Goal: Transaction & Acquisition: Purchase product/service

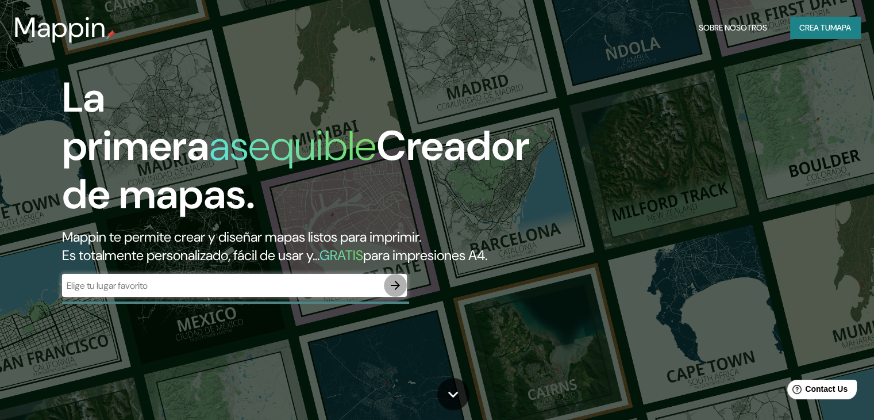
click at [389, 292] on icon "button" at bounding box center [396, 285] width 14 height 14
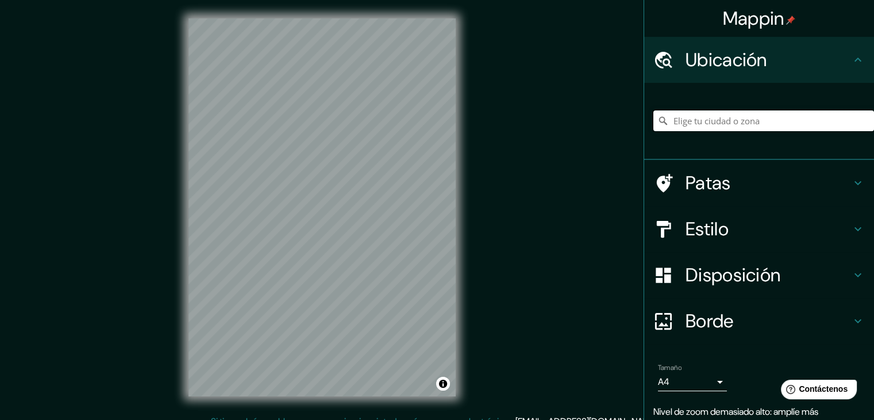
click at [790, 122] on input "Elige tu ciudad o zona" at bounding box center [764, 120] width 221 height 21
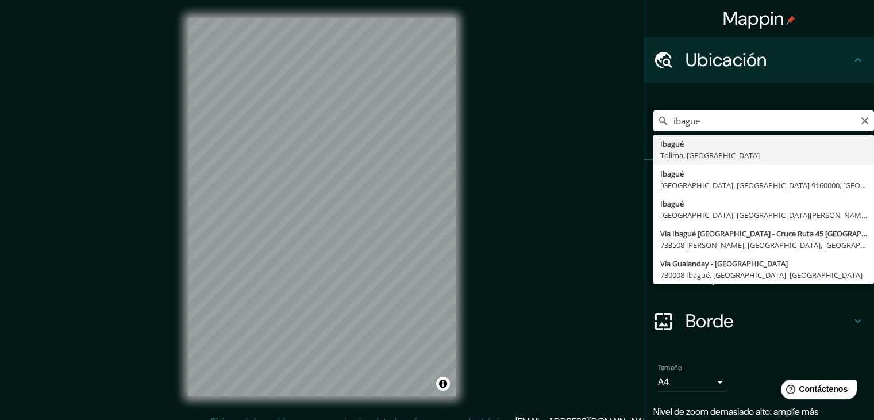
type input "Ibagué, [GEOGRAPHIC_DATA], [GEOGRAPHIC_DATA]"
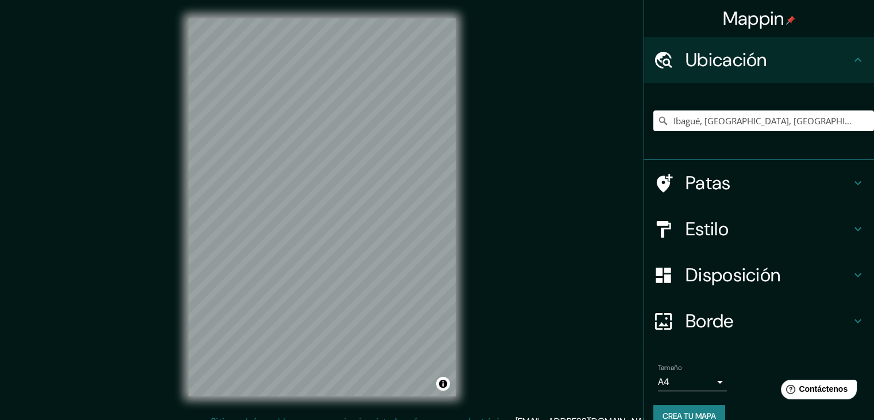
click at [418, 410] on div "© Mapbox © OpenStreetMap Improve this map" at bounding box center [322, 207] width 304 height 414
click at [753, 192] on h4 "Patas" at bounding box center [769, 182] width 166 height 23
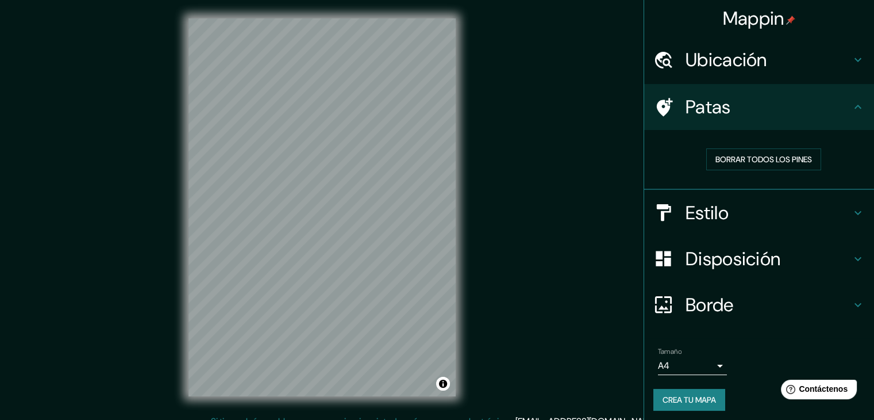
click at [818, 220] on h4 "Estilo" at bounding box center [769, 212] width 166 height 23
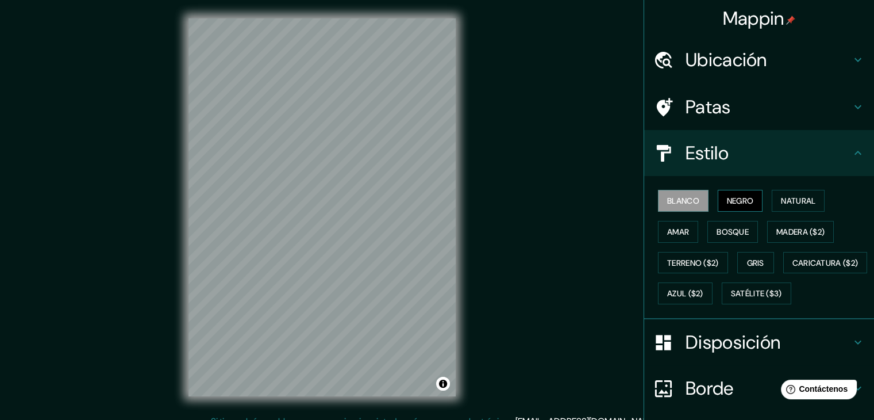
click at [731, 200] on font "Negro" at bounding box center [740, 200] width 27 height 10
click at [772, 199] on button "Natural" at bounding box center [798, 201] width 53 height 22
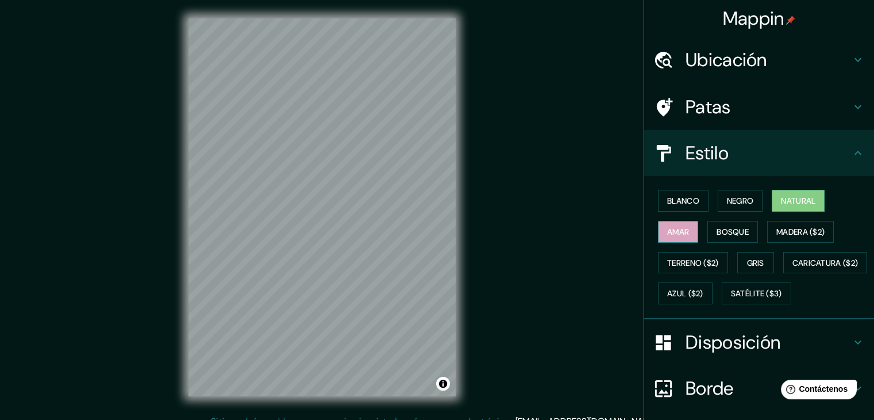
click at [658, 230] on button "Amar" at bounding box center [678, 232] width 40 height 22
click at [733, 225] on font "Bosque" at bounding box center [733, 231] width 32 height 15
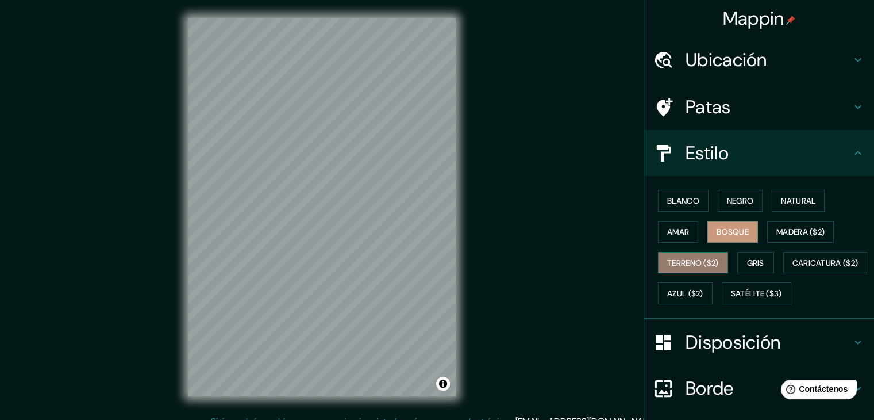
click at [691, 266] on font "Terreno ($2)" at bounding box center [693, 263] width 52 height 10
click at [752, 261] on font "Gris" at bounding box center [755, 263] width 17 height 10
click at [729, 232] on font "Bosque" at bounding box center [733, 231] width 32 height 10
click at [676, 227] on font "Amar" at bounding box center [678, 231] width 22 height 10
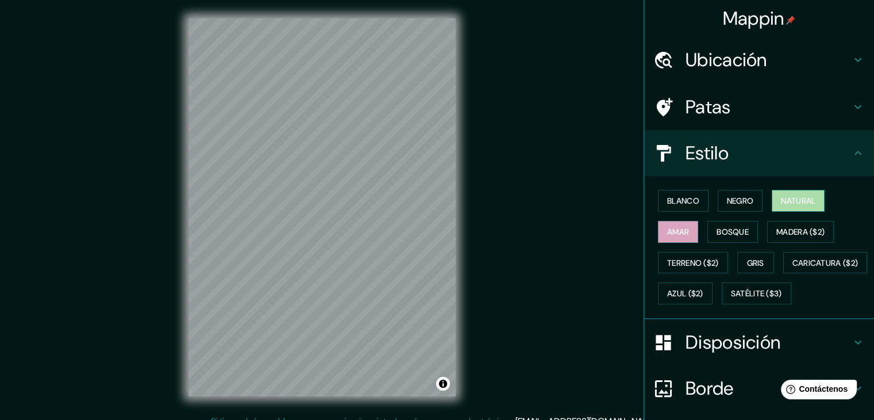
click at [793, 198] on font "Natural" at bounding box center [798, 200] width 34 height 10
click at [729, 203] on font "Negro" at bounding box center [740, 200] width 27 height 10
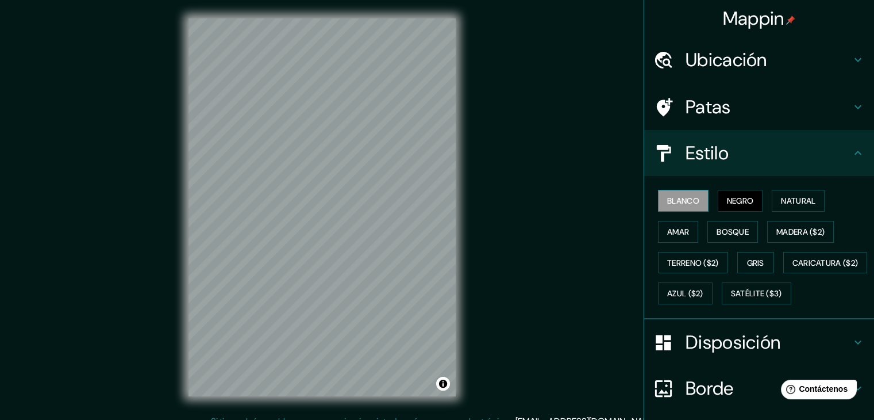
click at [691, 201] on font "Blanco" at bounding box center [683, 200] width 32 height 10
click at [740, 202] on font "Negro" at bounding box center [740, 200] width 27 height 10
click at [747, 243] on div "Blanco Negro Natural Amar Bosque Madera ($2) Terreno ($2) Gris Caricatura ($2) …" at bounding box center [764, 247] width 221 height 124
click at [737, 236] on font "Bosque" at bounding box center [733, 231] width 32 height 15
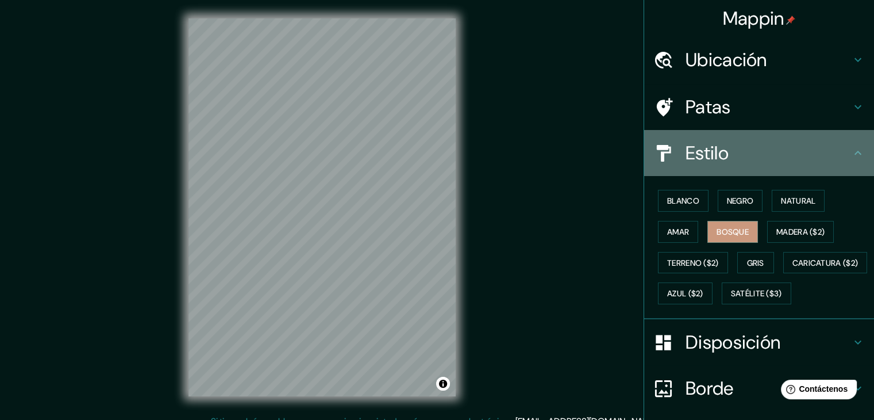
click at [851, 159] on icon at bounding box center [858, 153] width 14 height 14
click at [851, 149] on icon at bounding box center [858, 153] width 14 height 14
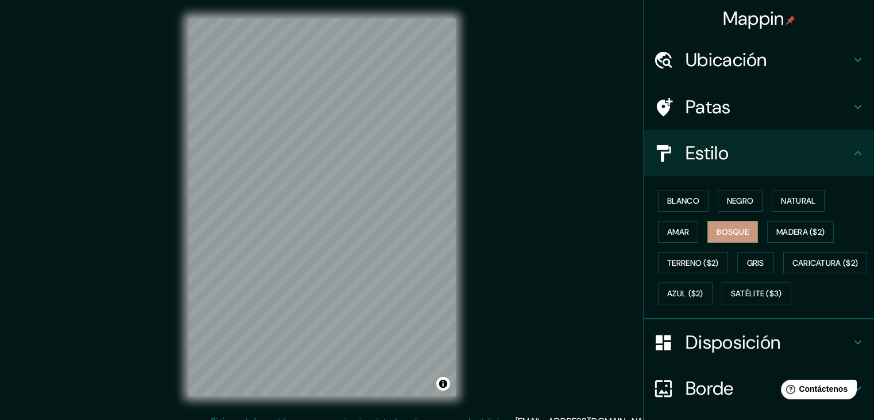
click at [699, 153] on font "Estilo" at bounding box center [707, 153] width 43 height 24
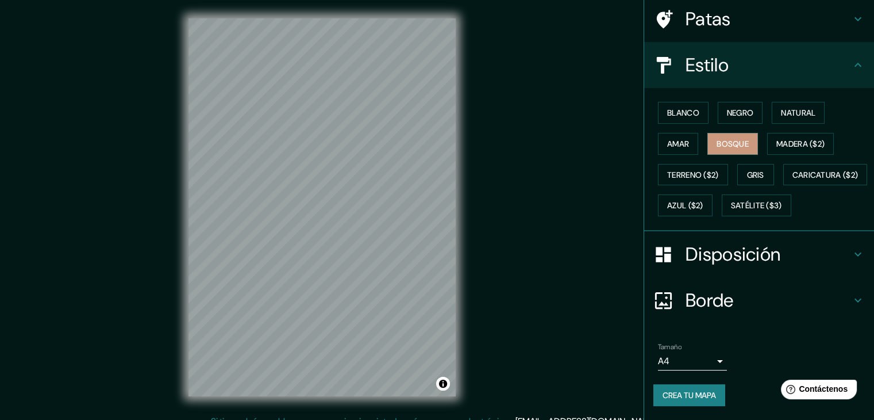
scroll to position [116, 0]
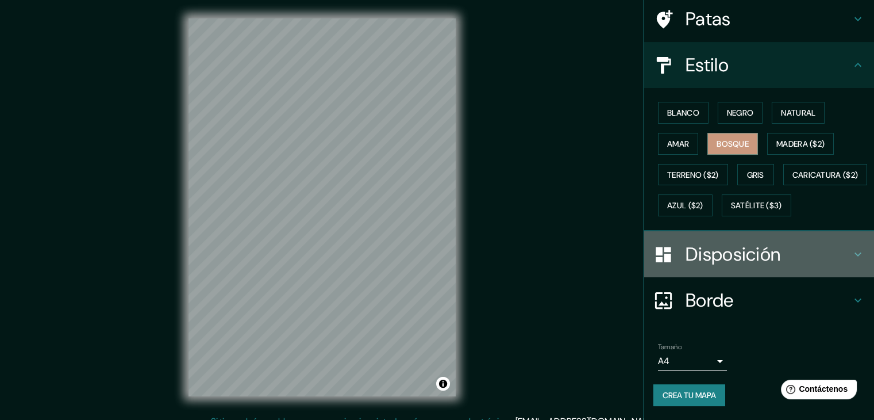
click at [778, 256] on h4 "Disposición" at bounding box center [769, 254] width 166 height 23
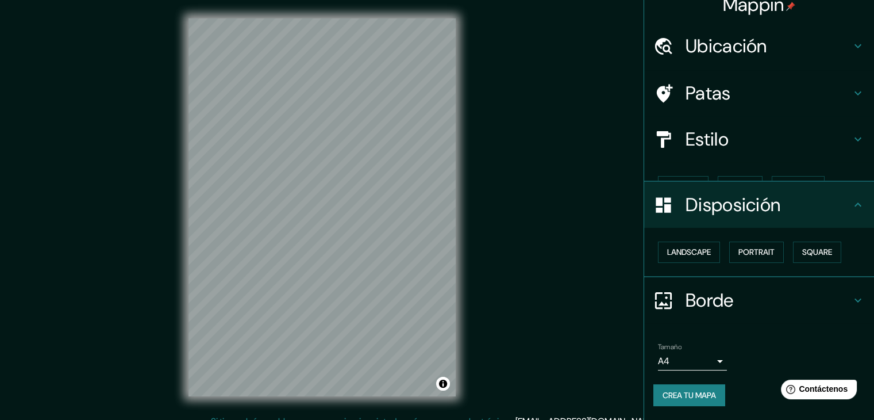
scroll to position [0, 0]
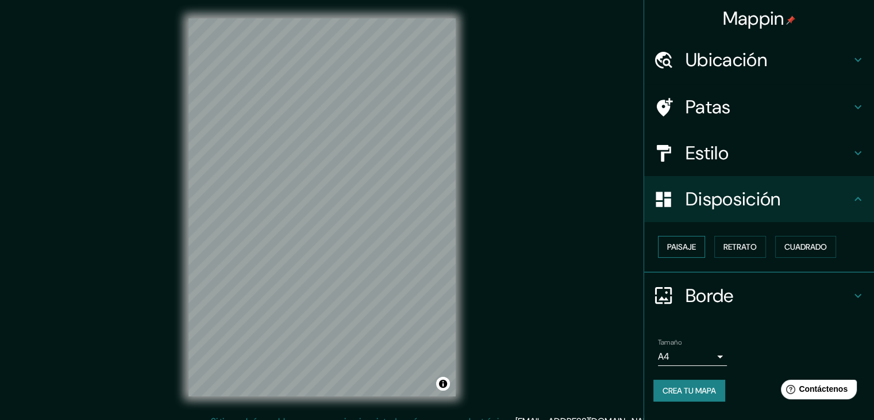
click at [693, 237] on button "Paisaje" at bounding box center [681, 247] width 47 height 22
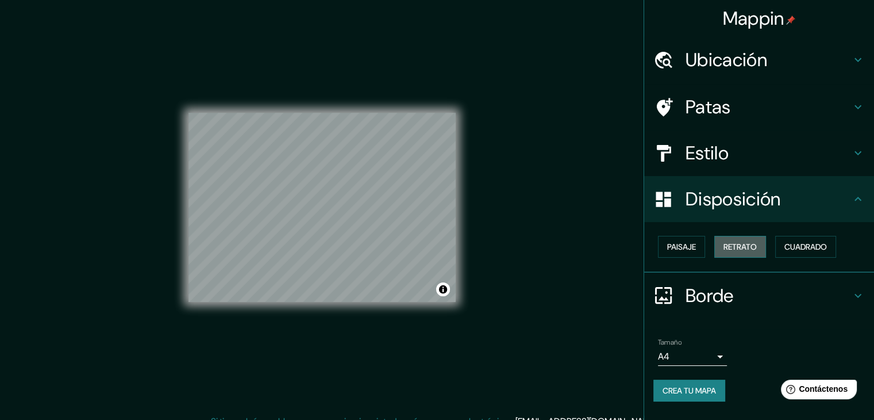
click at [736, 243] on font "Retrato" at bounding box center [740, 246] width 33 height 10
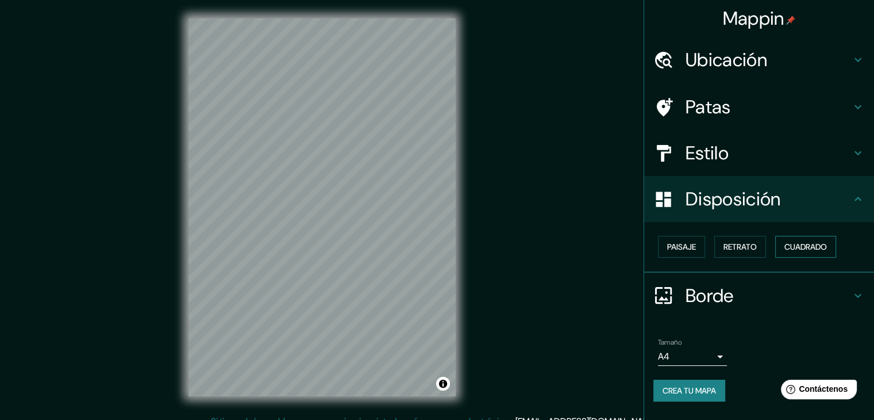
click at [811, 240] on font "Cuadrado" at bounding box center [806, 246] width 43 height 15
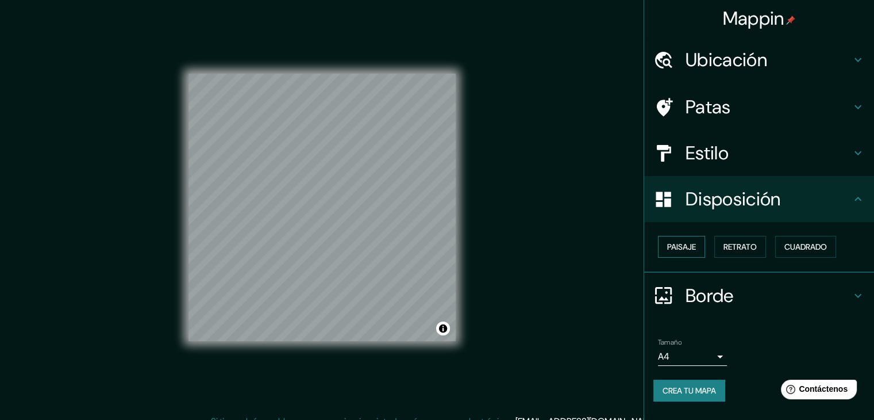
click at [689, 241] on font "Paisaje" at bounding box center [681, 246] width 29 height 10
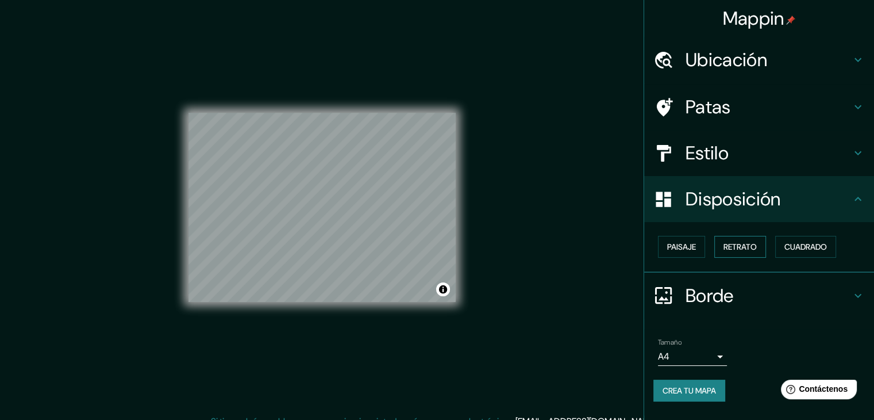
click at [723, 251] on button "Retrato" at bounding box center [740, 247] width 52 height 22
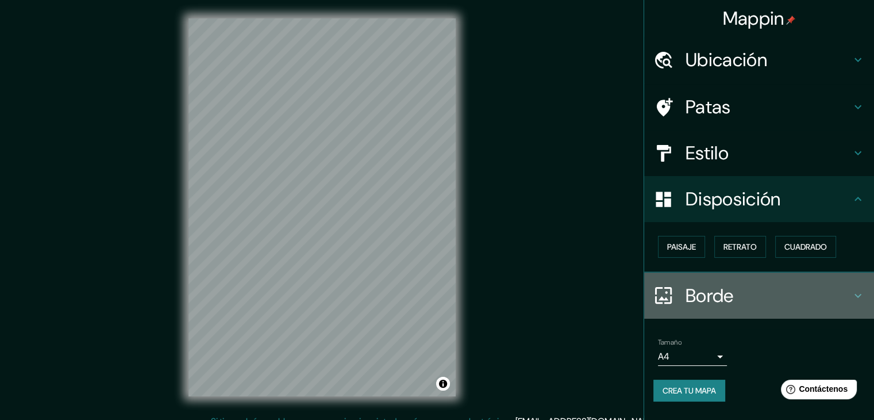
click at [847, 284] on h4 "Borde" at bounding box center [769, 295] width 166 height 23
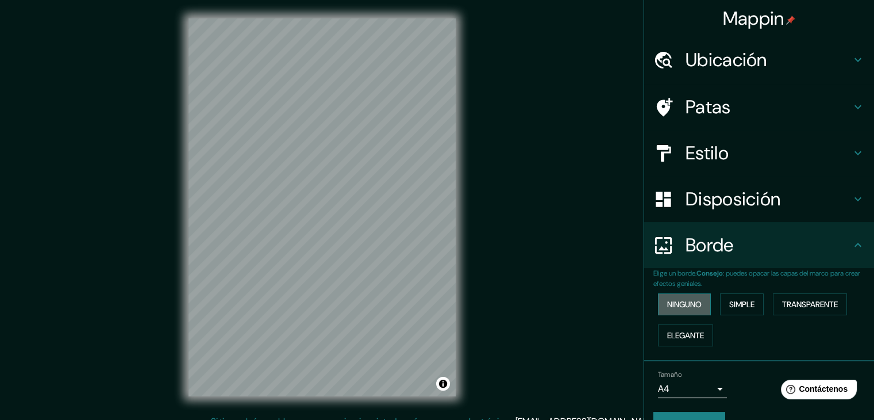
click at [693, 303] on font "Ninguno" at bounding box center [684, 304] width 34 height 10
click at [729, 304] on font "Simple" at bounding box center [741, 304] width 25 height 10
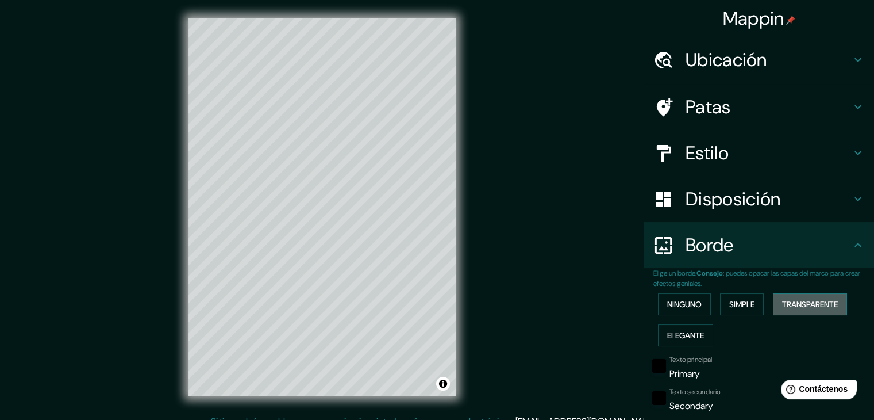
click at [782, 303] on font "Transparente" at bounding box center [810, 304] width 56 height 10
click at [669, 338] on font "Elegante" at bounding box center [685, 335] width 37 height 10
click at [691, 305] on font "Ninguno" at bounding box center [684, 304] width 34 height 10
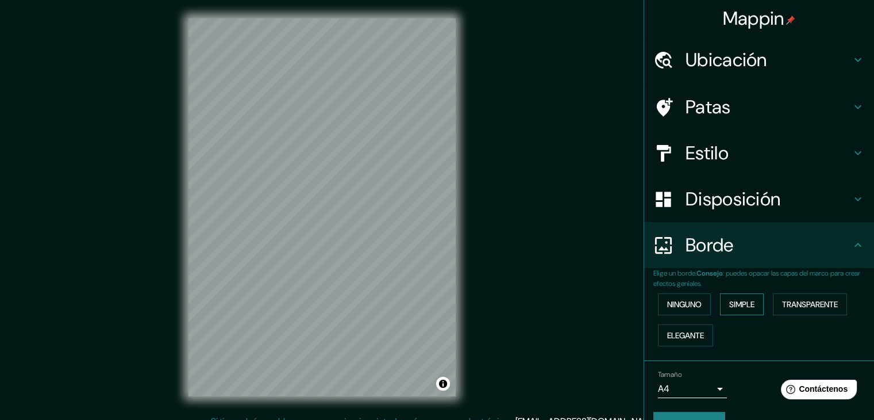
click at [738, 300] on font "Simple" at bounding box center [741, 304] width 25 height 10
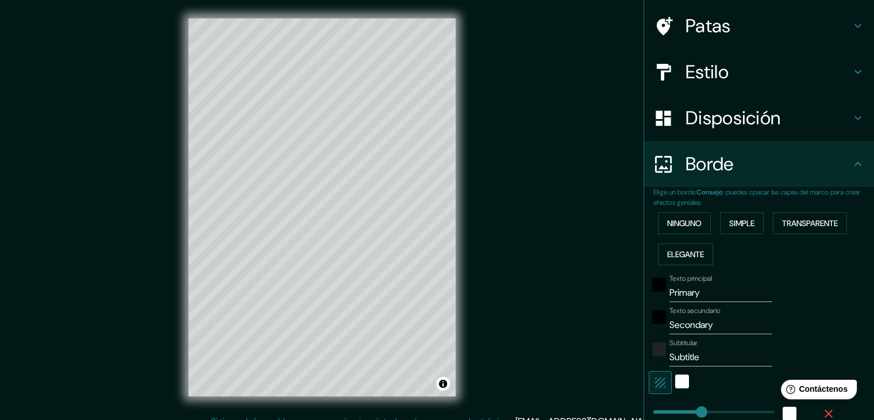
scroll to position [115, 0]
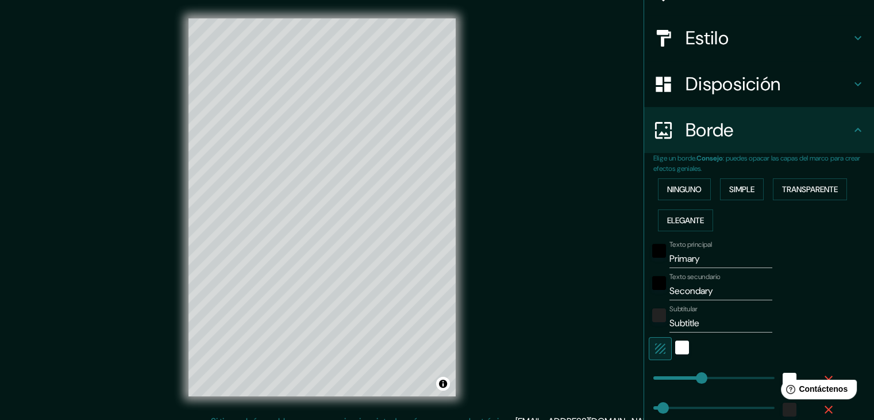
click at [701, 259] on input "Primary" at bounding box center [721, 258] width 103 height 18
drag, startPoint x: 701, startPoint y: 259, endPoint x: 646, endPoint y: 251, distance: 55.8
click at [649, 251] on div "Texto principal Primary" at bounding box center [743, 254] width 189 height 28
type input "I"
type input "37"
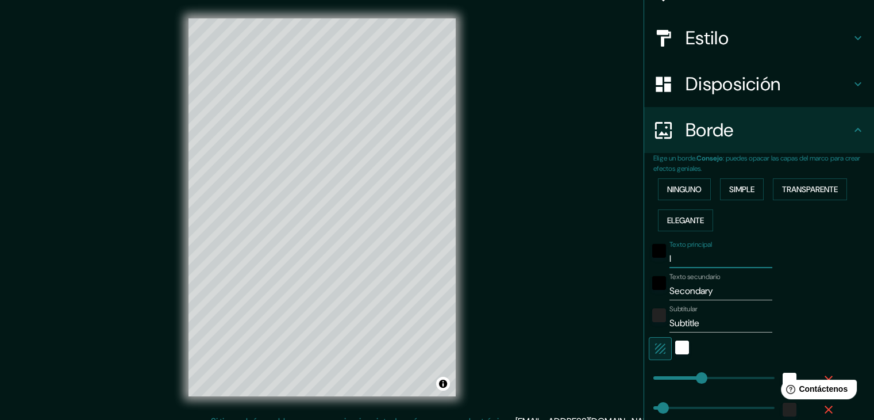
type input "IB"
type input "37"
type input "IBA"
type input "37"
type input "IBAG"
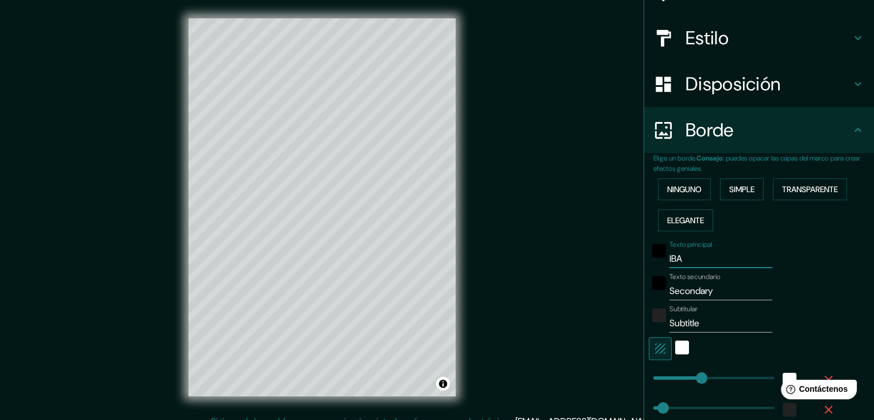
type input "37"
type input "IBAGU"
type input "37"
type input "IBAGUE"
type input "37"
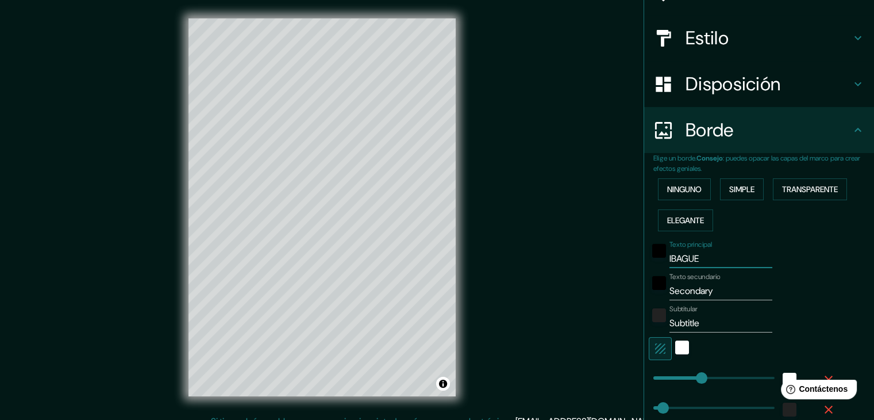
type input "IBAGU"
type input "37"
type input "IBAG"
type input "37"
type input "IBA"
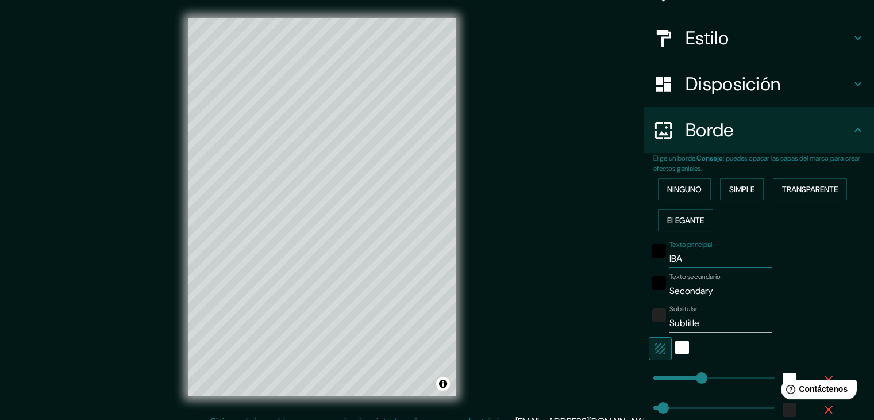
type input "37"
type input "IB"
type input "37"
type input "I"
type input "37"
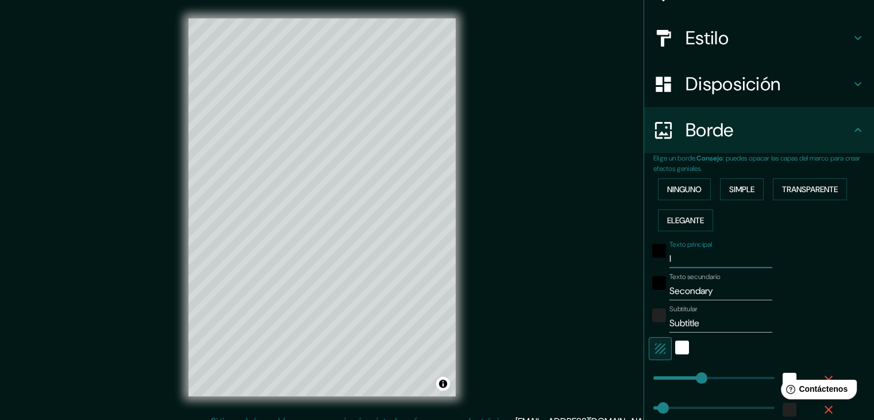
type input "Ib"
type input "37"
type input "Iba"
type input "37"
type input "Ibag"
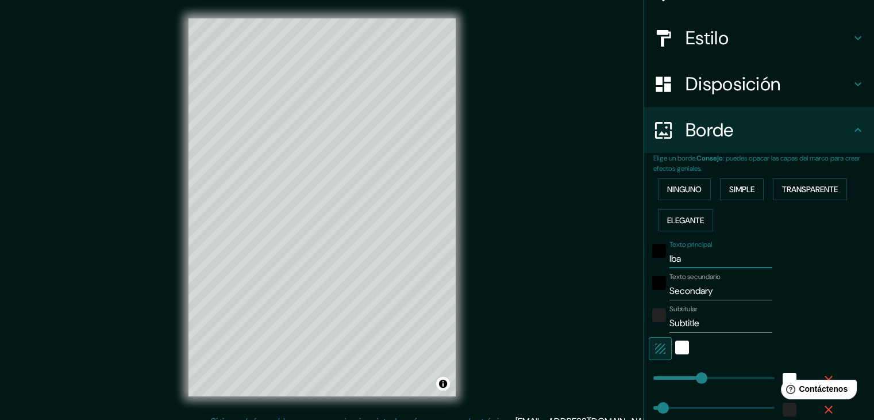
type input "37"
type input "Ibagu"
type input "37"
type input "Ibague"
type input "37"
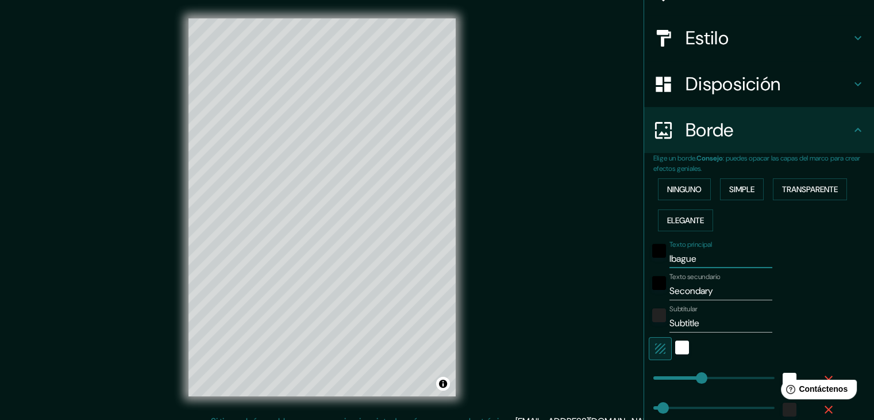
type input "Ibagu"
type input "37"
type input "Ibaguè"
type input "37"
type input "Ibaguè"
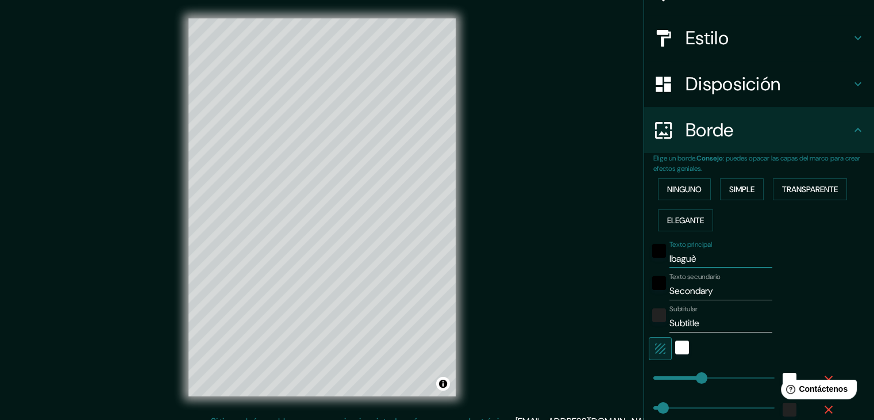
click at [717, 290] on input "Secondary" at bounding box center [721, 291] width 103 height 18
drag, startPoint x: 717, startPoint y: 290, endPoint x: 628, endPoint y: 266, distance: 92.7
click at [628, 266] on div "Mappin Ubicación Ibagué, [GEOGRAPHIC_DATA], [GEOGRAPHIC_DATA] Patas Estilo Disp…" at bounding box center [437, 216] width 874 height 433
type input "t"
type input "37"
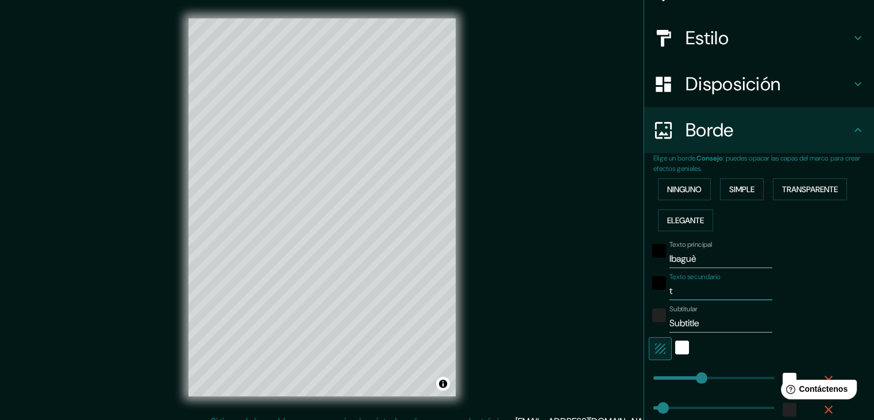
type input "to"
type input "37"
type input "tol"
type input "37"
type input "toli"
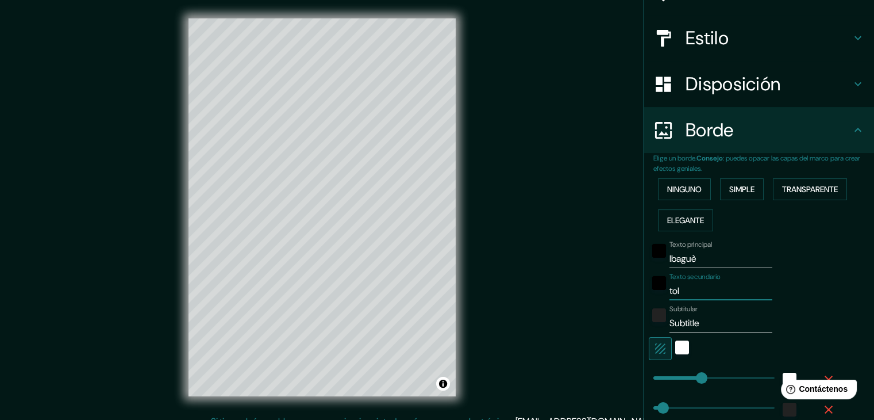
type input "37"
type input "tolim"
type input "37"
type input "tolima"
type input "37"
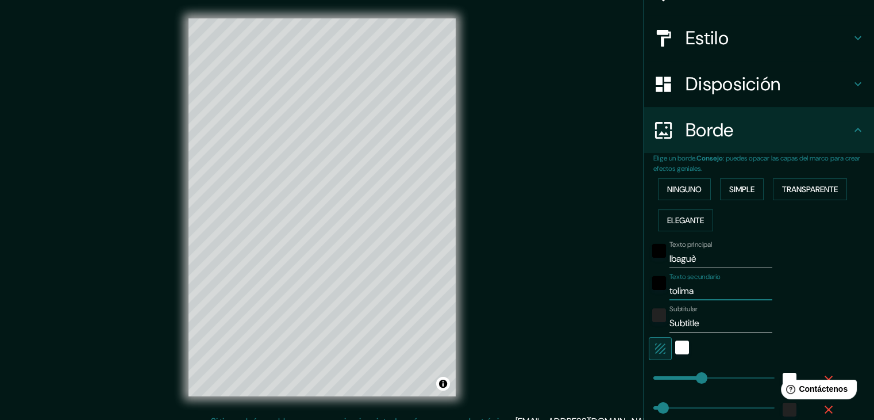
type input "tolima"
click at [698, 329] on input "Subtitle" at bounding box center [721, 323] width 103 height 18
drag, startPoint x: 702, startPoint y: 325, endPoint x: 651, endPoint y: 311, distance: 53.0
click at [651, 311] on div "Subtitular Subtitle" at bounding box center [743, 319] width 189 height 28
type input "2"
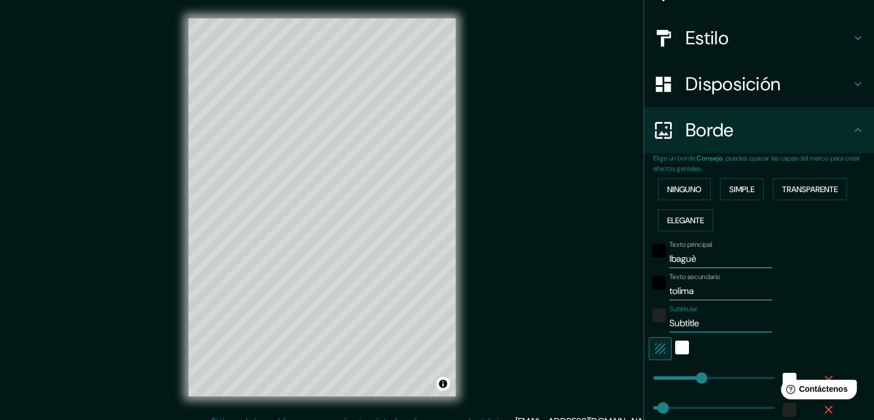
type input "37"
type input "20"
type input "37"
type input "202"
type input "37"
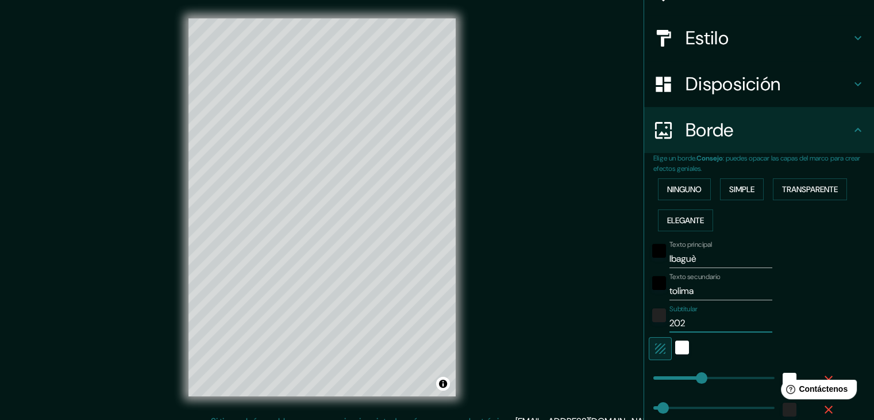
type input "2025"
type input "37"
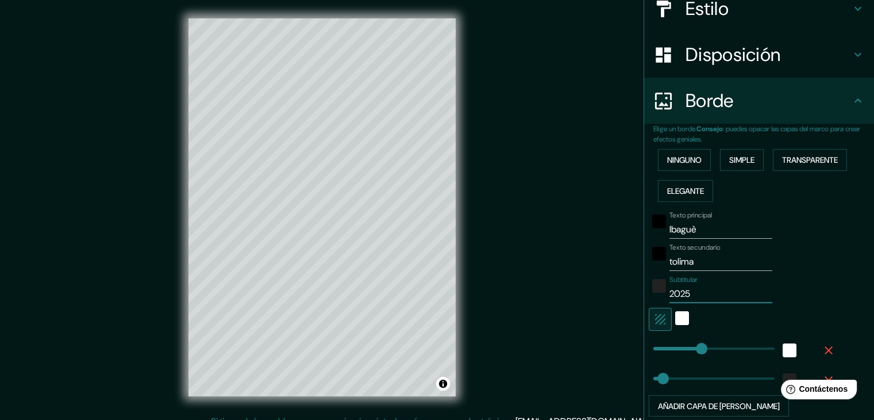
scroll to position [172, 0]
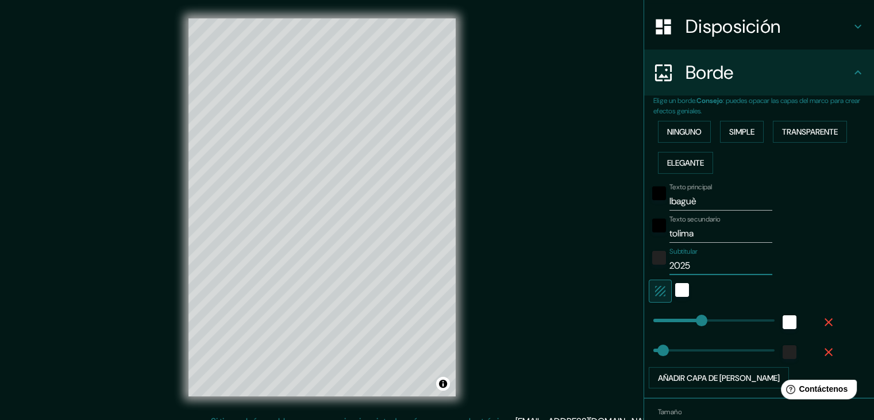
type input "2025"
click at [655, 290] on icon "button" at bounding box center [660, 291] width 10 height 10
type input "37"
click at [798, 135] on font "Transparente" at bounding box center [810, 131] width 56 height 10
click at [654, 288] on icon "button" at bounding box center [661, 291] width 14 height 14
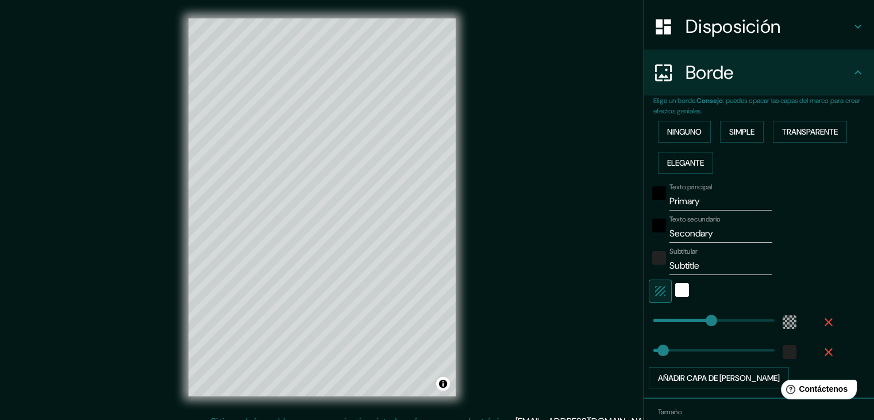
type input "223"
type input "37"
click at [667, 125] on font "Ninguno" at bounding box center [684, 131] width 34 height 15
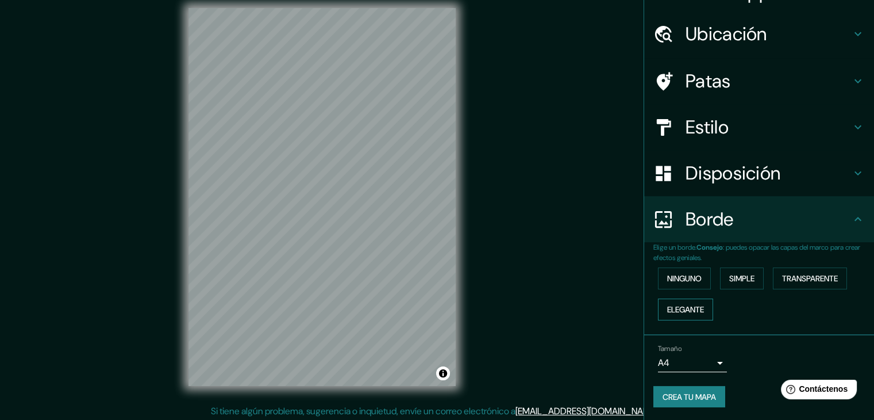
scroll to position [13, 0]
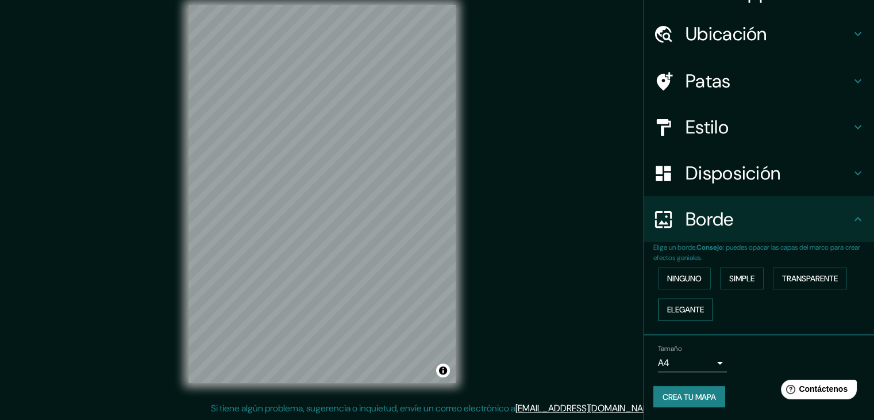
click at [699, 305] on button "Elegante" at bounding box center [685, 309] width 55 height 22
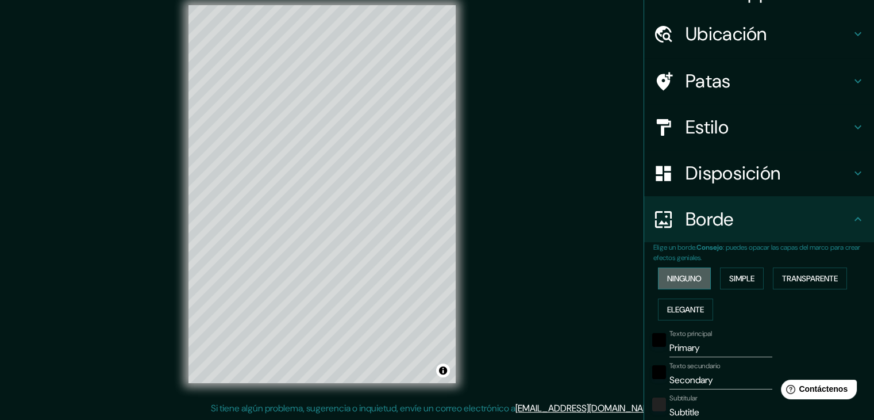
click at [690, 283] on font "Ninguno" at bounding box center [684, 278] width 34 height 15
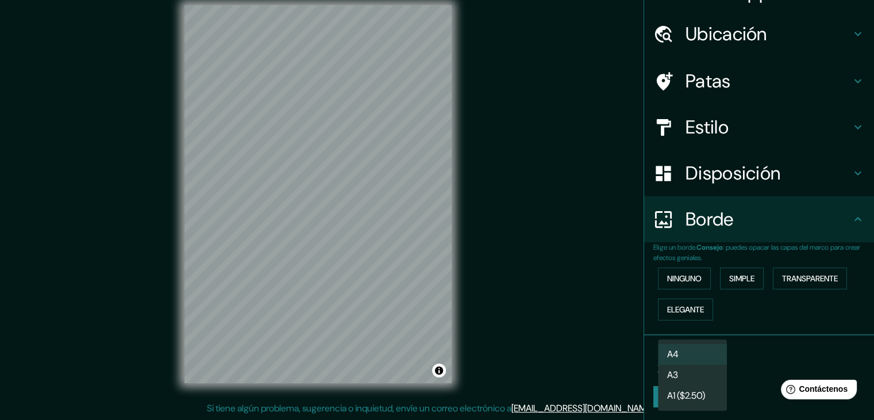
click at [698, 364] on body "Mappin Ubicación Ibagué, [GEOGRAPHIC_DATA], [GEOGRAPHIC_DATA] Patas Estilo Disp…" at bounding box center [437, 197] width 874 height 420
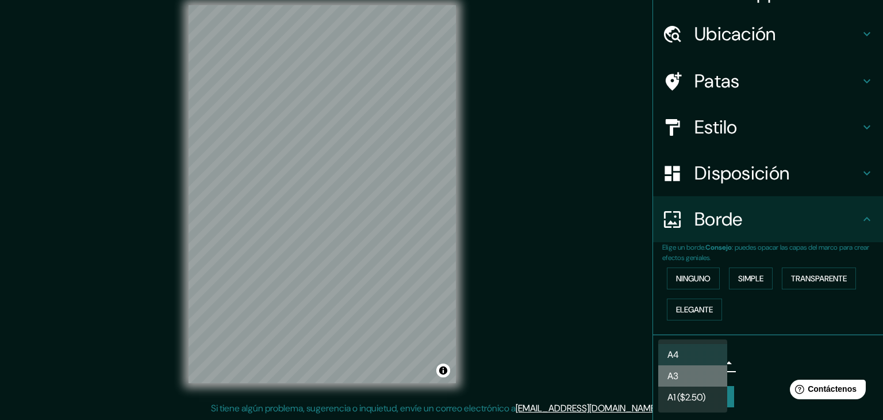
click at [685, 373] on li "A3" at bounding box center [692, 375] width 69 height 21
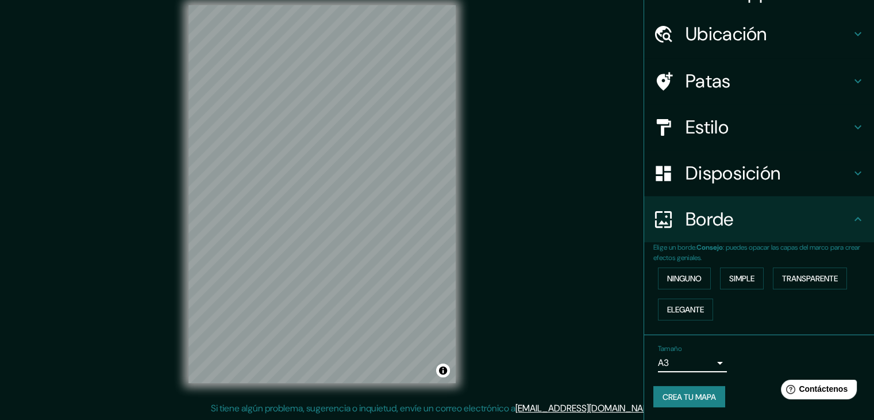
click at [677, 362] on body "Mappin Ubicación Ibagué, [GEOGRAPHIC_DATA], [GEOGRAPHIC_DATA] Patas Estilo Disp…" at bounding box center [437, 197] width 874 height 420
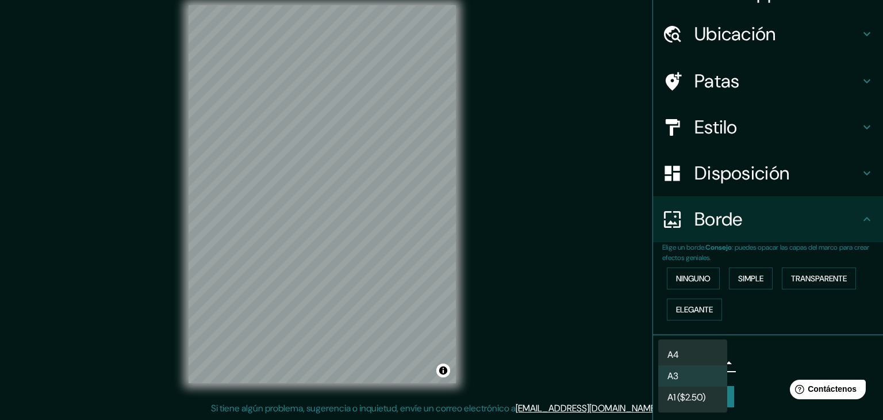
click at [674, 350] on font "A4" at bounding box center [672, 354] width 11 height 12
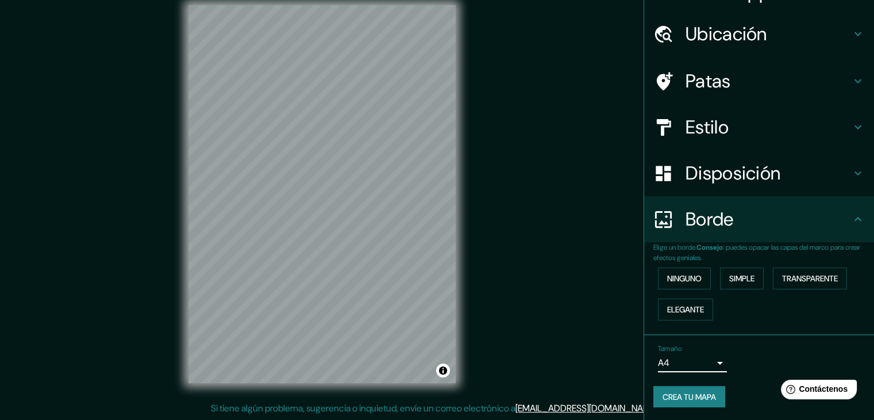
click at [697, 391] on font "Crea tu mapa" at bounding box center [689, 396] width 53 height 10
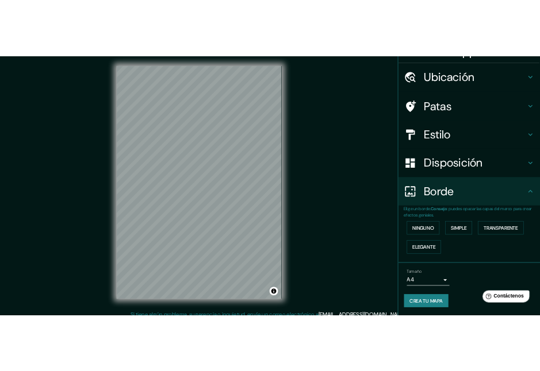
scroll to position [0, 0]
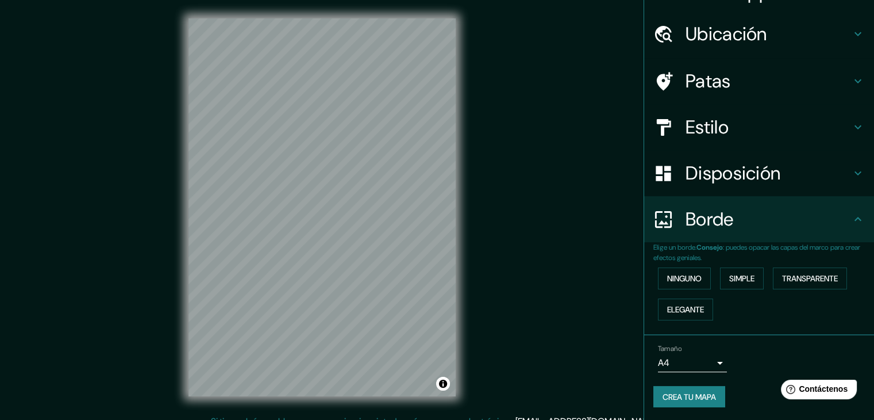
click at [685, 391] on font "Crea tu mapa" at bounding box center [689, 396] width 53 height 10
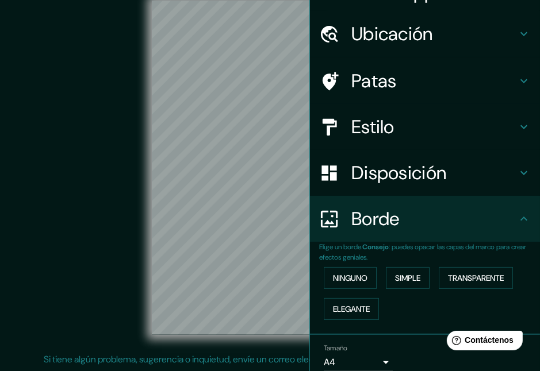
scroll to position [74, 0]
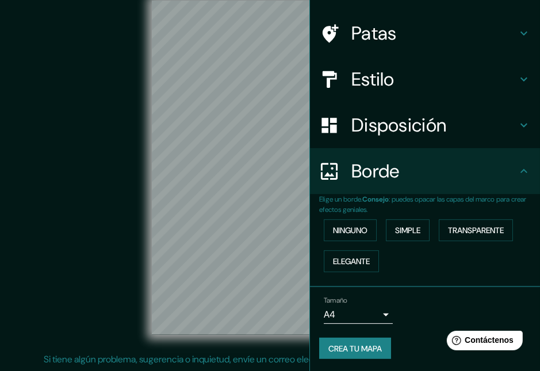
click at [319, 352] on button "Crea tu mapa" at bounding box center [355, 349] width 72 height 22
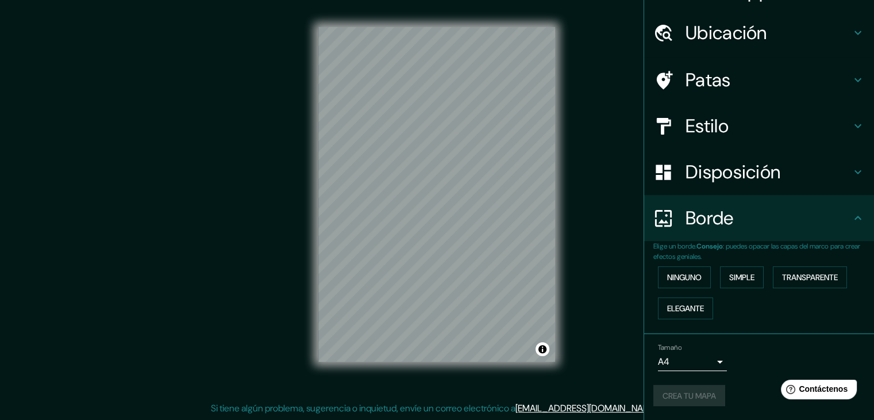
scroll to position [26, 0]
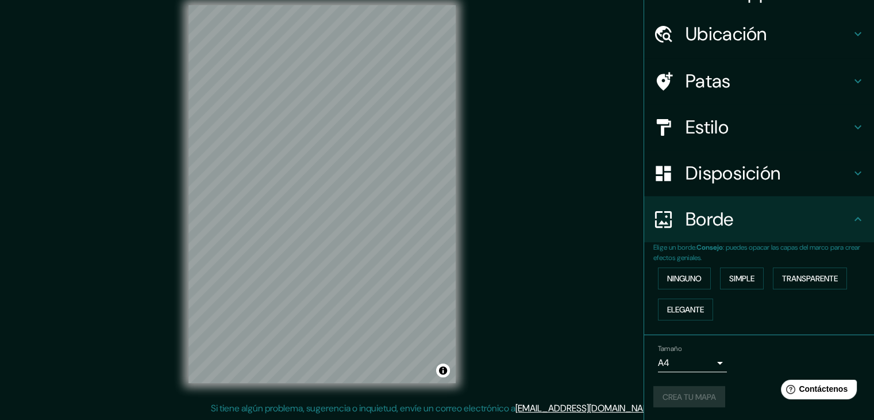
drag, startPoint x: 520, startPoint y: 0, endPoint x: 532, endPoint y: 123, distance: 123.5
click at [532, 123] on div "© Mapbox © OpenStreetMap Improve this map" at bounding box center [322, 194] width 787 height 378
click at [805, 29] on h4 "Ubicación" at bounding box center [769, 33] width 166 height 23
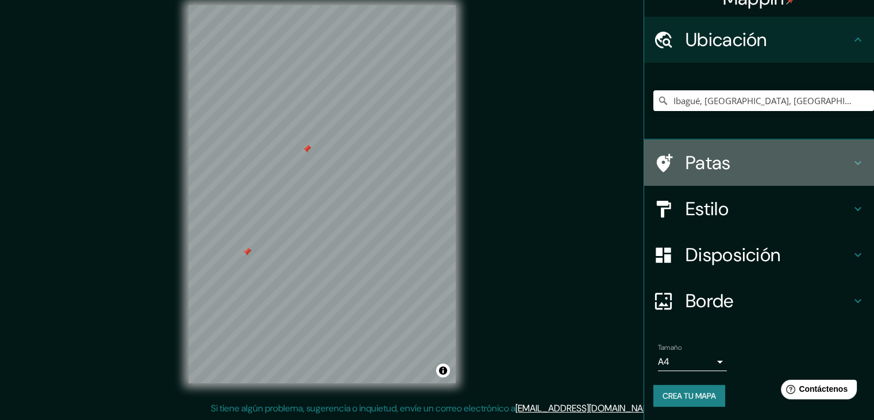
click at [851, 159] on icon at bounding box center [858, 163] width 14 height 14
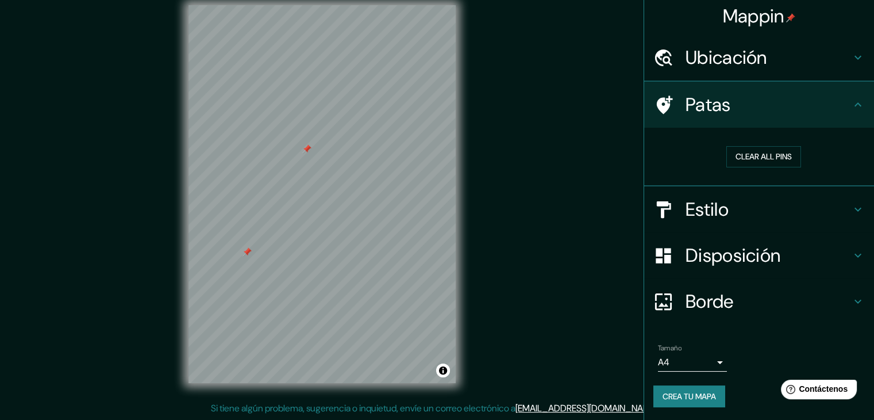
scroll to position [3, 0]
click at [736, 155] on font "Borrar todos los pines" at bounding box center [764, 156] width 97 height 10
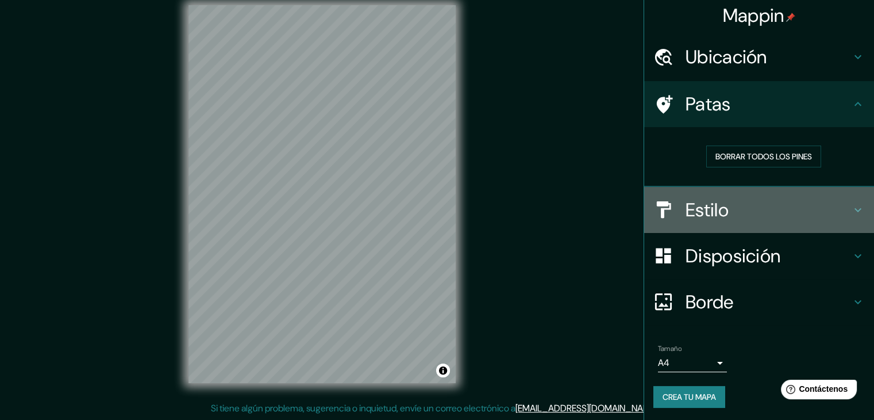
click at [757, 201] on h4 "Estilo" at bounding box center [769, 209] width 166 height 23
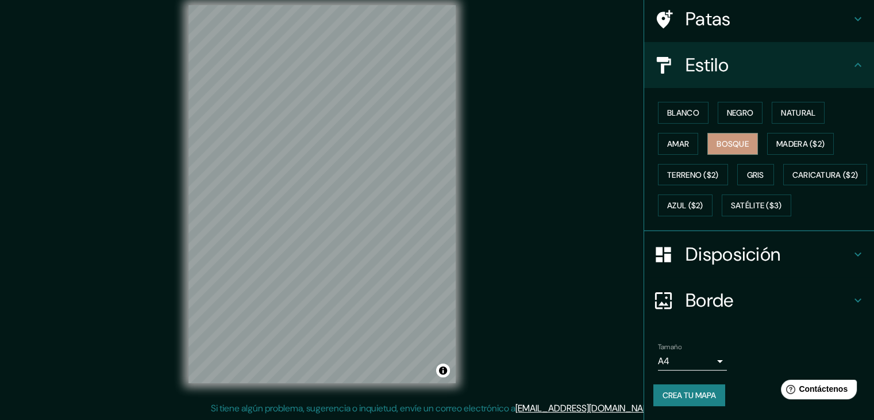
scroll to position [116, 0]
click at [687, 398] on font "Crea tu mapa" at bounding box center [689, 395] width 53 height 10
click at [687, 398] on div "Crea tu mapa" at bounding box center [760, 395] width 212 height 22
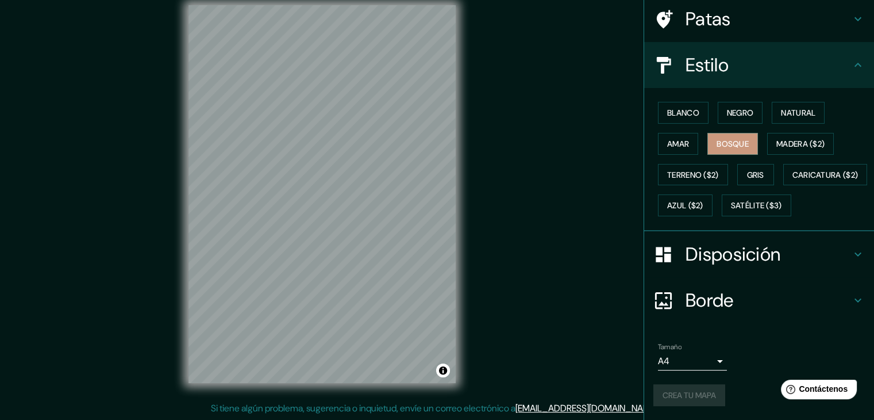
click at [687, 398] on div "Crea tu mapa" at bounding box center [760, 395] width 212 height 22
click at [701, 359] on body "Mappin Ubicación Ibagué, [GEOGRAPHIC_DATA], [GEOGRAPHIC_DATA] Patas Estilo Blan…" at bounding box center [437, 197] width 874 height 420
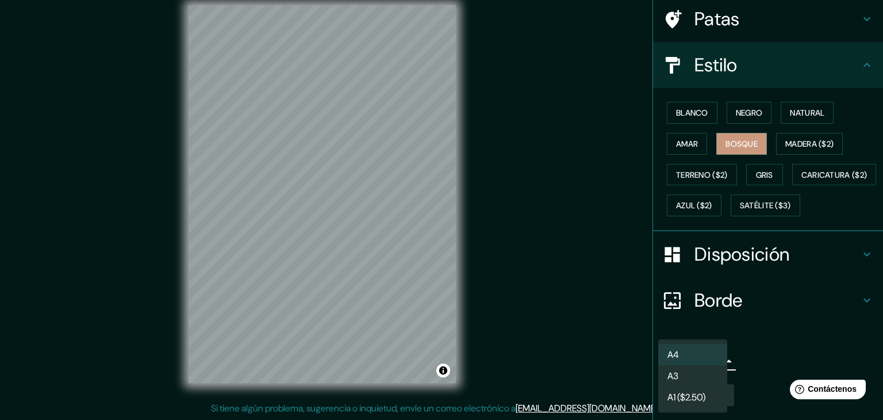
click at [690, 382] on li "A3" at bounding box center [692, 375] width 69 height 21
type input "a4"
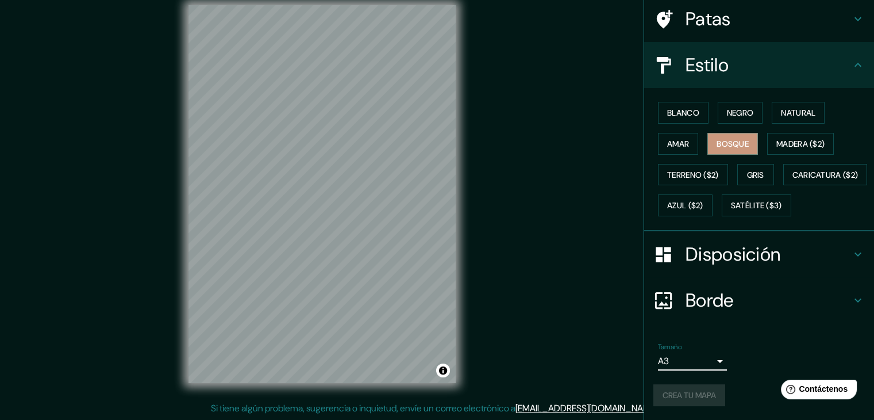
click at [706, 400] on div "Crea tu mapa" at bounding box center [760, 395] width 212 height 22
click at [743, 362] on div "Tamaño A3 a4" at bounding box center [760, 356] width 212 height 37
click at [520, 196] on div "© Mapbox © OpenStreetMap Improve this map" at bounding box center [322, 194] width 787 height 378
drag, startPoint x: 520, startPoint y: 196, endPoint x: 476, endPoint y: 279, distance: 94.1
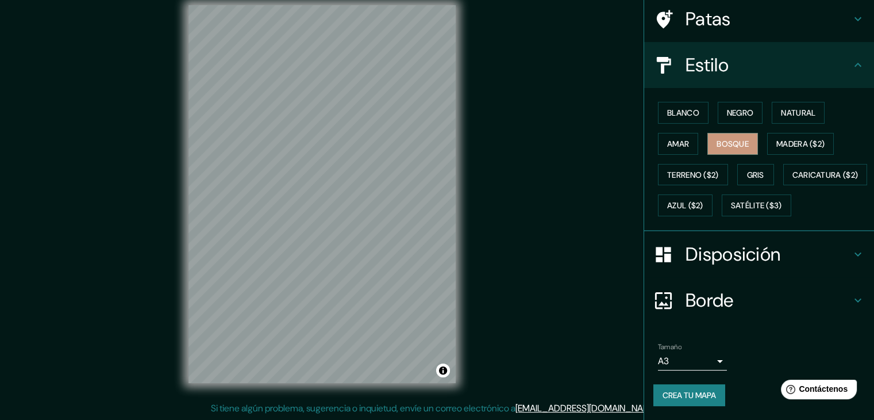
click at [476, 279] on div "© Mapbox © OpenStreetMap Improve this map" at bounding box center [322, 194] width 787 height 378
click at [664, 385] on button "Crea tu mapa" at bounding box center [690, 395] width 72 height 22
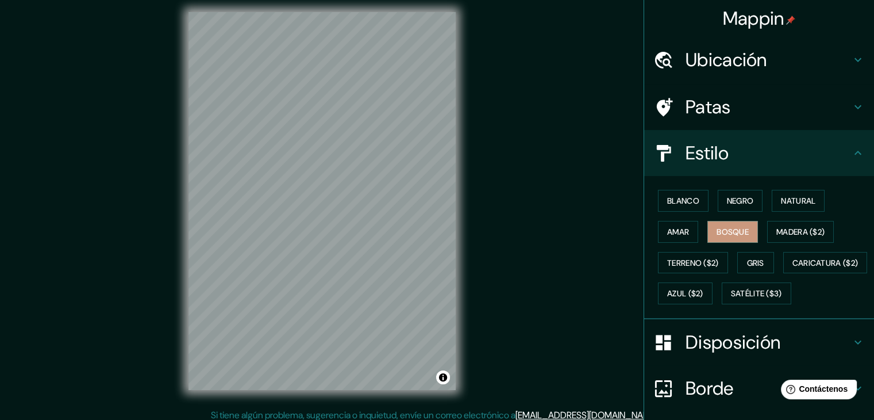
scroll to position [0, 0]
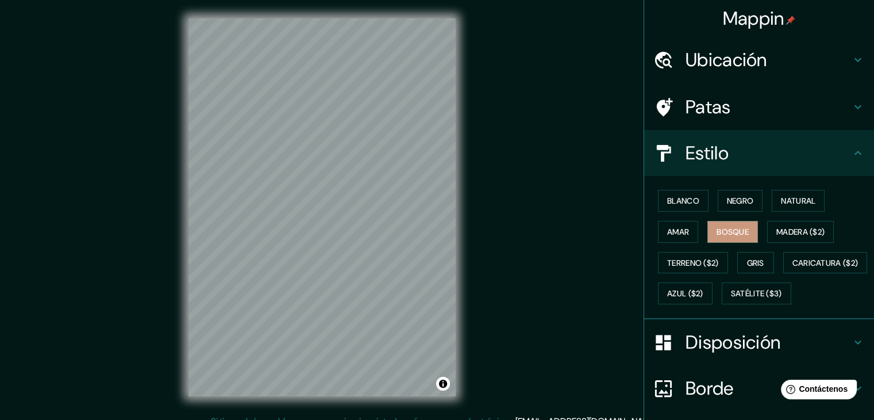
click at [832, 63] on h4 "Ubicación" at bounding box center [769, 59] width 166 height 23
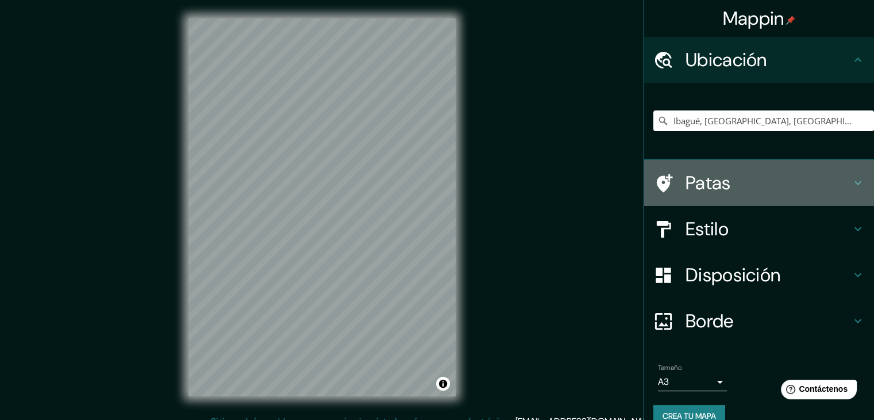
click at [835, 176] on h4 "Patas" at bounding box center [769, 182] width 166 height 23
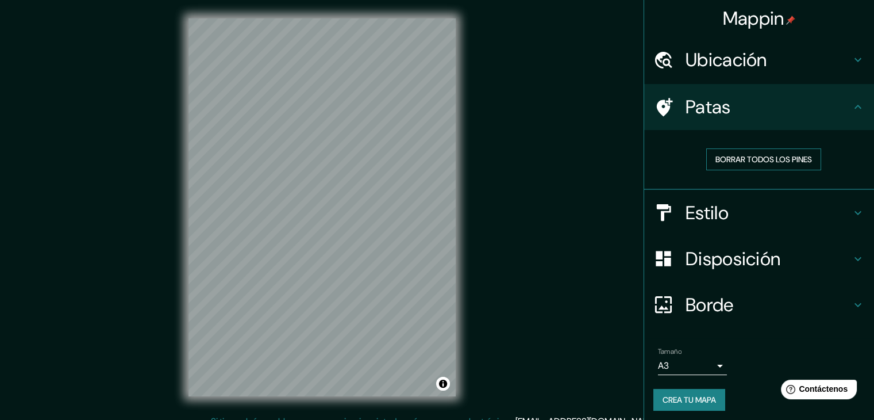
click at [770, 166] on button "Borrar todos los pines" at bounding box center [763, 159] width 115 height 22
click at [713, 256] on font "Disposición" at bounding box center [733, 259] width 95 height 24
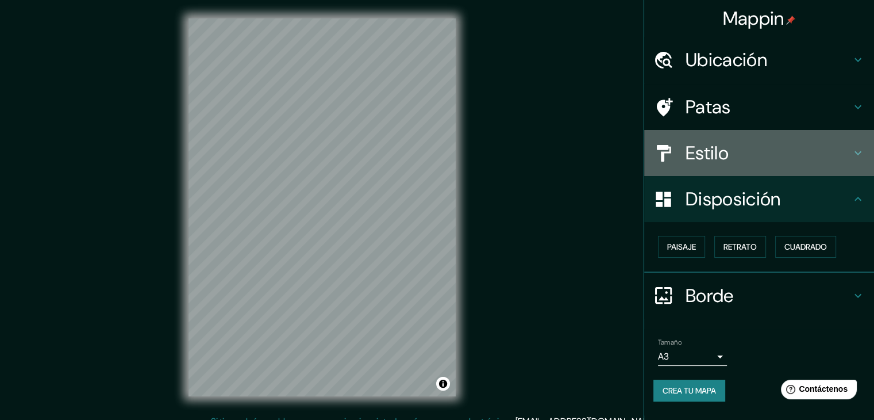
click at [717, 144] on font "Estilo" at bounding box center [707, 153] width 43 height 24
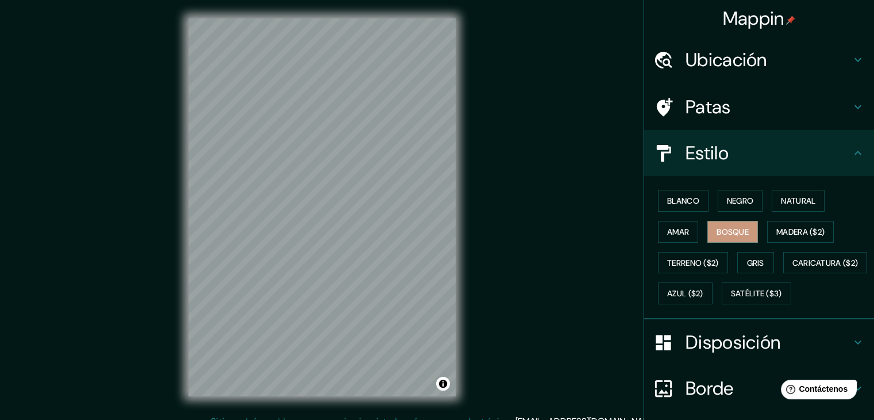
click at [718, 354] on font "Disposición" at bounding box center [733, 342] width 95 height 24
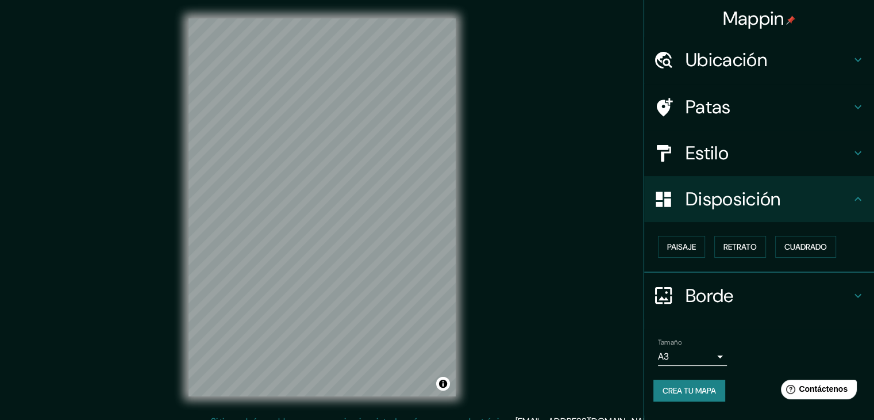
click at [725, 155] on font "Estilo" at bounding box center [707, 153] width 43 height 24
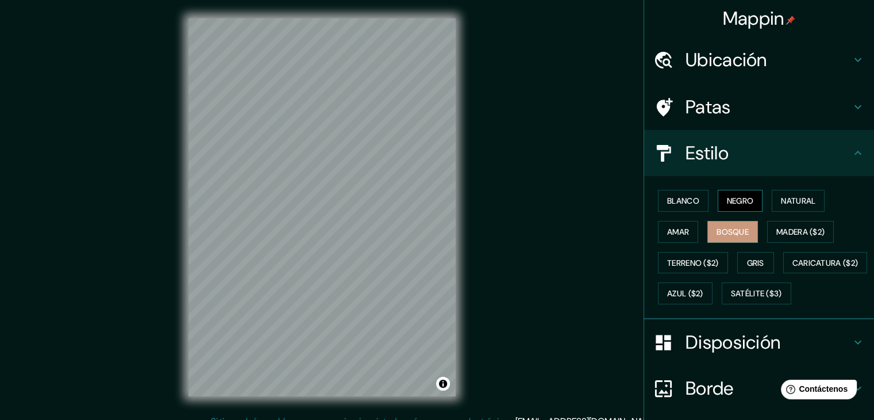
click at [718, 202] on button "Negro" at bounding box center [740, 201] width 45 height 22
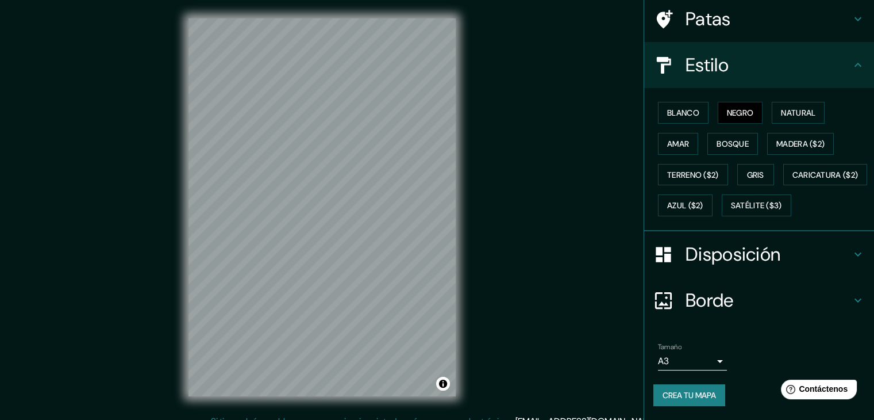
scroll to position [116, 0]
click at [684, 394] on font "Crea tu mapa" at bounding box center [689, 395] width 53 height 10
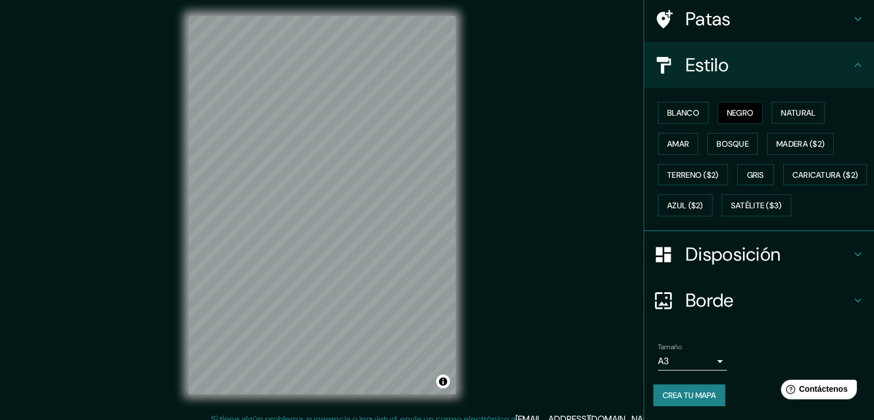
scroll to position [0, 0]
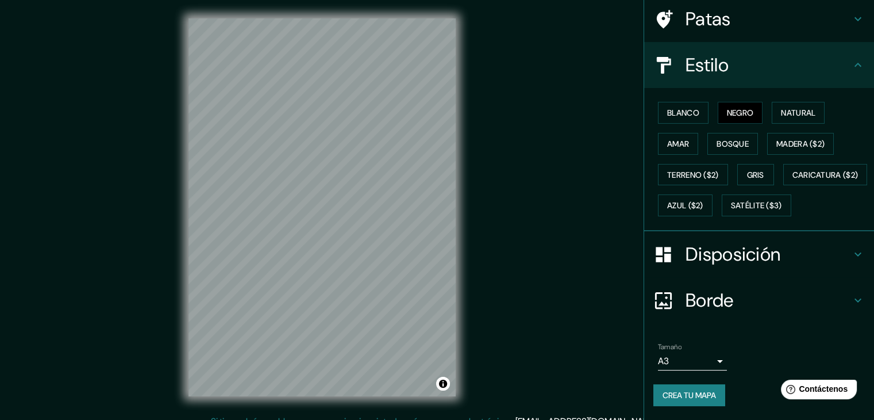
click at [496, 266] on div "© Mapbox © OpenStreetMap Improve this map" at bounding box center [322, 207] width 787 height 378
click at [692, 102] on button "Blanco" at bounding box center [683, 113] width 51 height 22
click at [735, 139] on font "Bosque" at bounding box center [733, 144] width 32 height 10
